Goal: Task Accomplishment & Management: Manage account settings

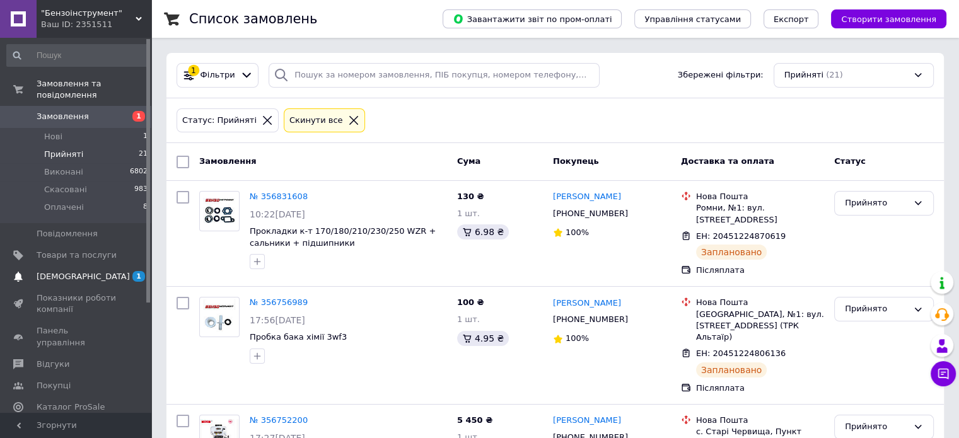
click at [42, 271] on span "[DEMOGRAPHIC_DATA]" at bounding box center [83, 276] width 93 height 11
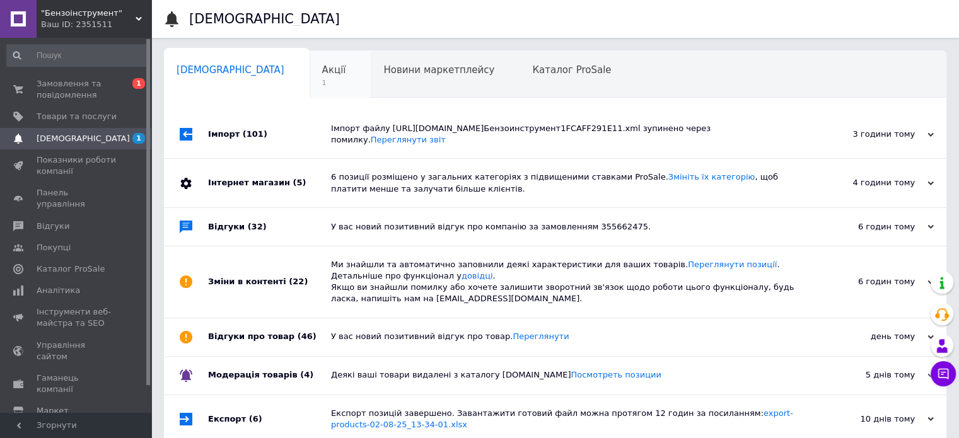
click at [322, 72] on span "Акції" at bounding box center [334, 69] width 24 height 11
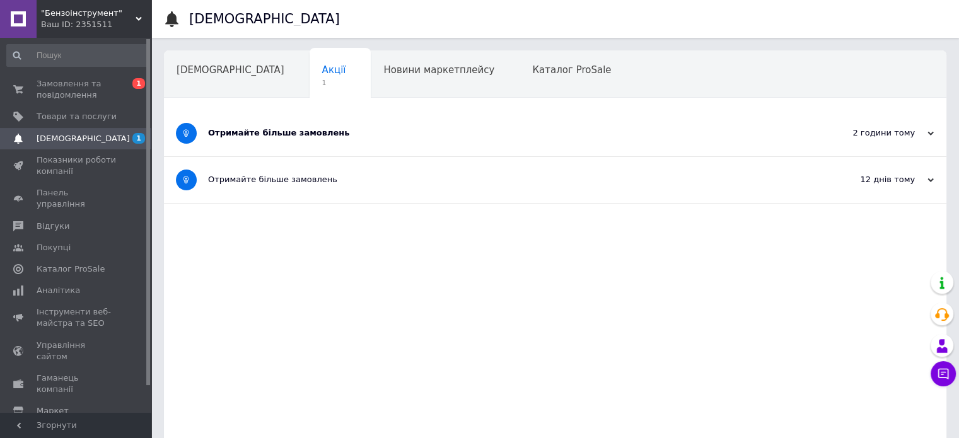
click at [220, 131] on div "Отримайте більше замовлень" at bounding box center [507, 132] width 599 height 11
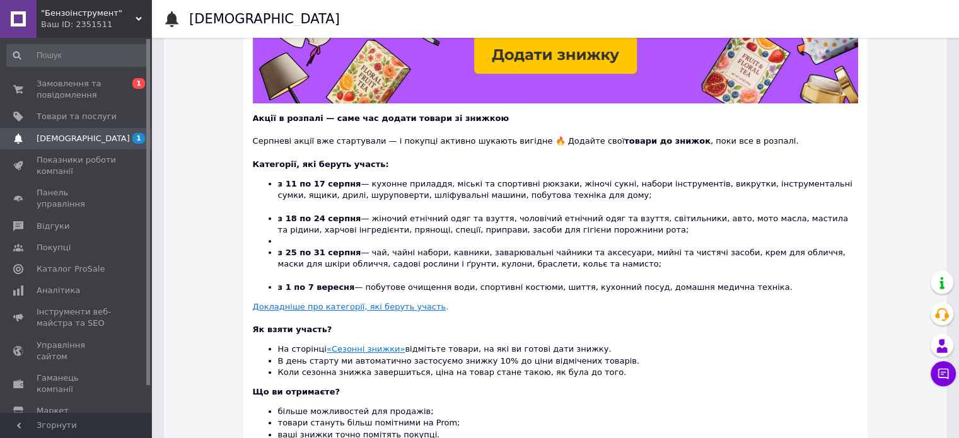
scroll to position [252, 0]
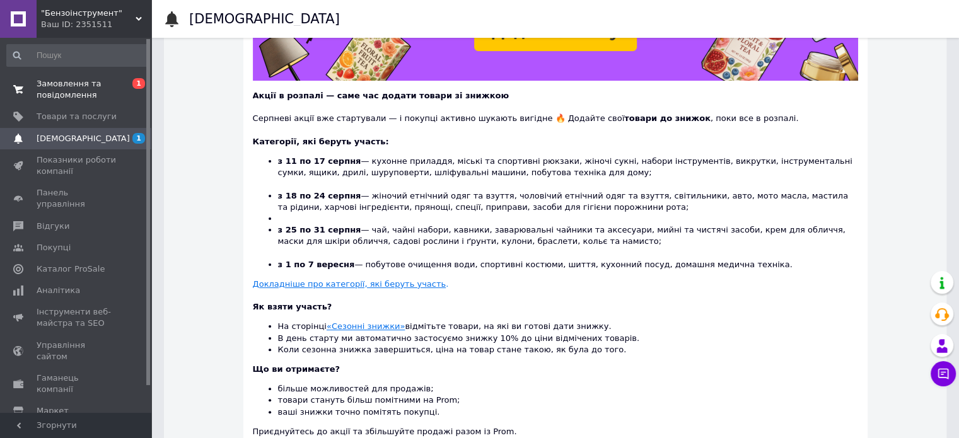
click at [83, 90] on span "Замовлення та повідомлення" at bounding box center [77, 89] width 80 height 23
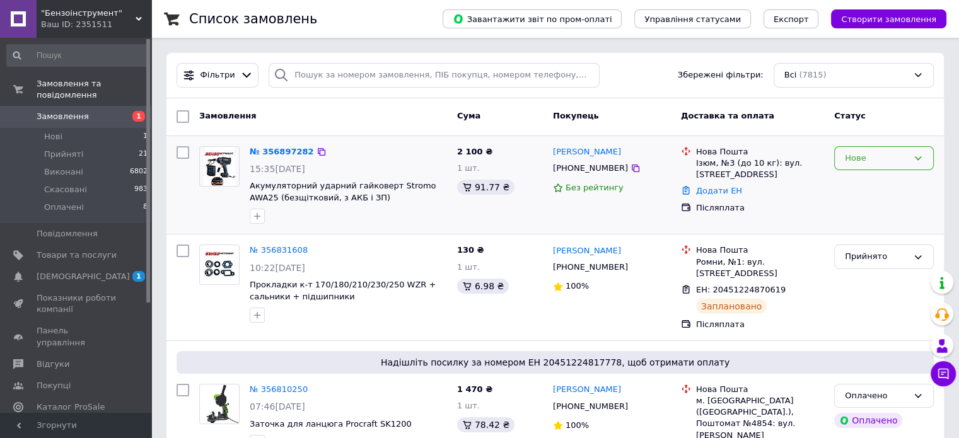
click at [878, 148] on div "Нове" at bounding box center [884, 158] width 100 height 25
click at [853, 178] on li "Прийнято" at bounding box center [883, 184] width 98 height 23
click at [69, 271] on span "[DEMOGRAPHIC_DATA]" at bounding box center [83, 276] width 93 height 11
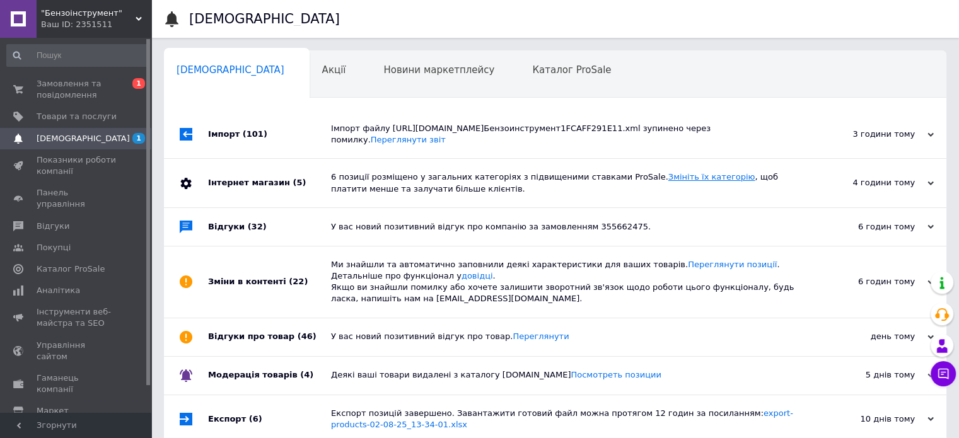
click at [668, 176] on link "Змініть їх категорію" at bounding box center [711, 176] width 87 height 9
